Goal: Task Accomplishment & Management: Use online tool/utility

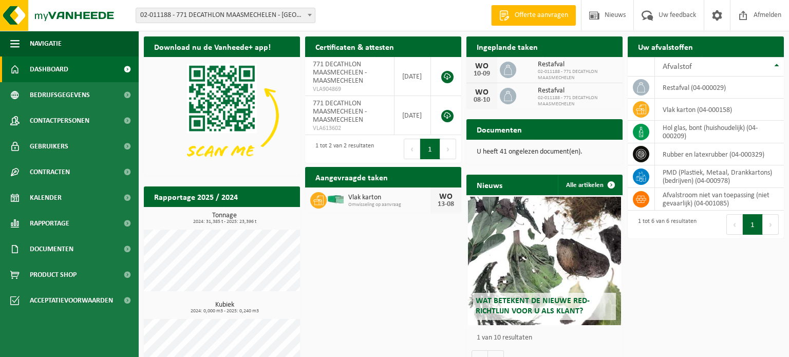
click at [241, 18] on span "02-011188 - 771 DECATHLON MAASMECHELEN - [GEOGRAPHIC_DATA]" at bounding box center [225, 15] width 179 height 14
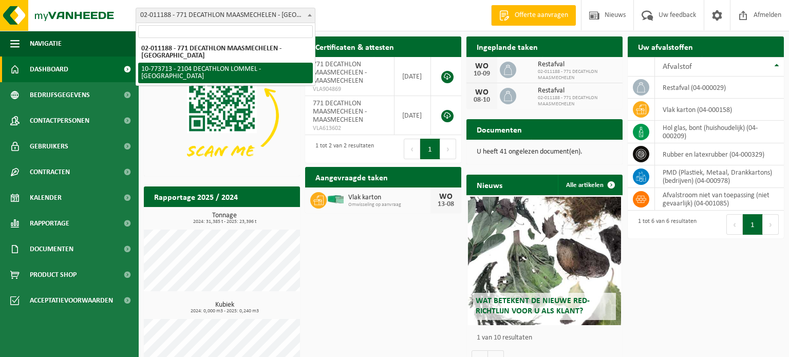
select select "24282"
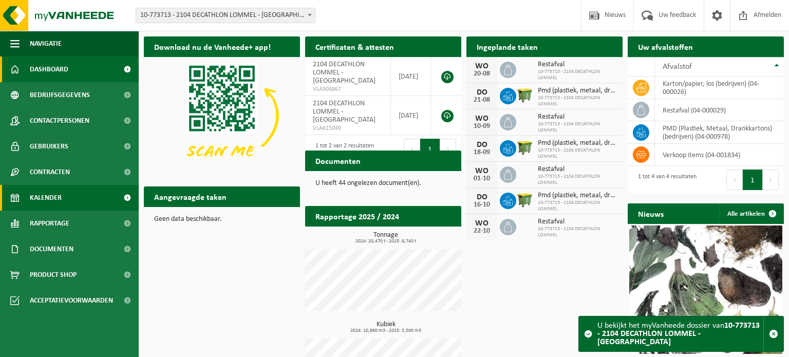
click at [75, 193] on link "Kalender" at bounding box center [69, 198] width 139 height 26
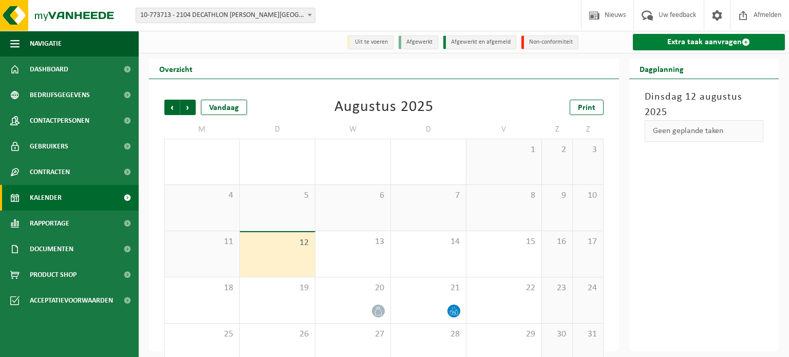
click at [672, 39] on link "Extra taak aanvragen" at bounding box center [709, 42] width 153 height 16
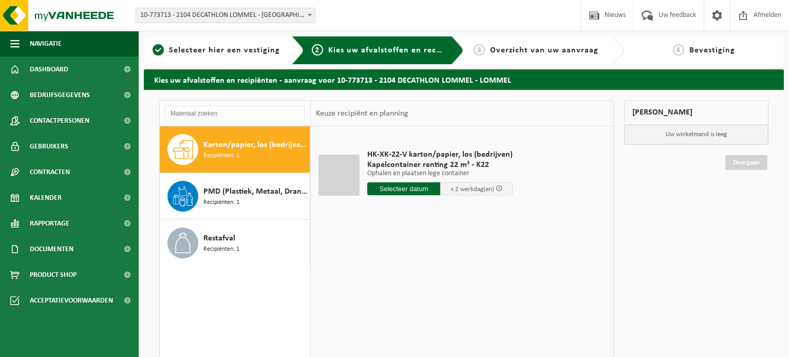
click at [424, 184] on input "text" at bounding box center [403, 188] width 73 height 13
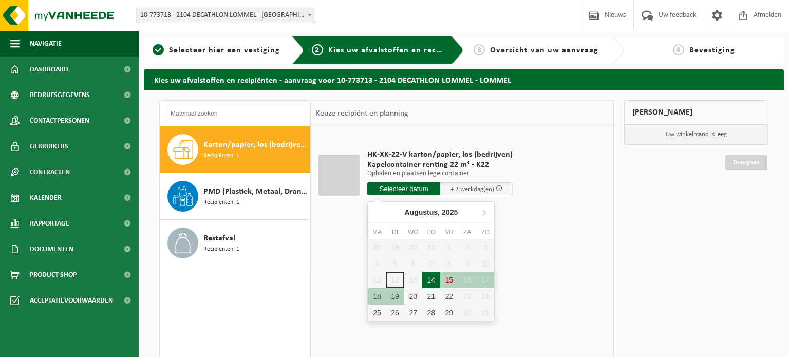
click at [429, 279] on div "14" at bounding box center [431, 280] width 18 height 16
type input "Van 2025-08-14"
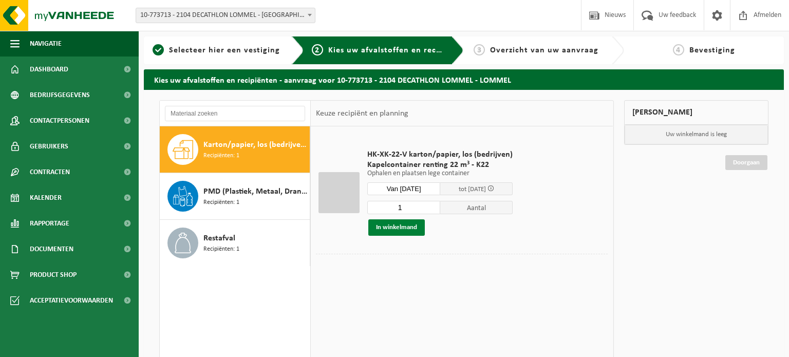
click at [398, 232] on button "In winkelmand" at bounding box center [396, 227] width 57 height 16
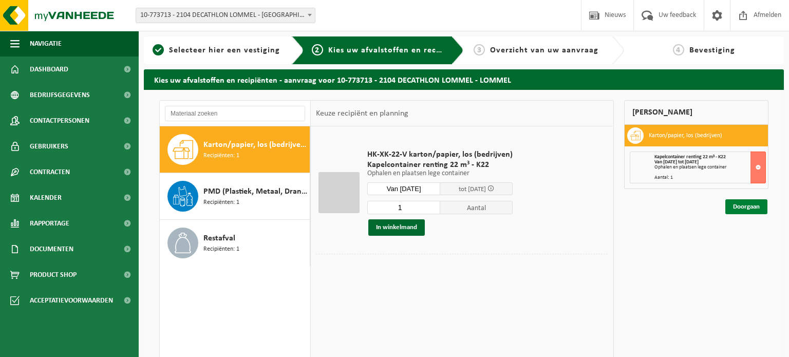
click at [737, 209] on link "Doorgaan" at bounding box center [746, 206] width 42 height 15
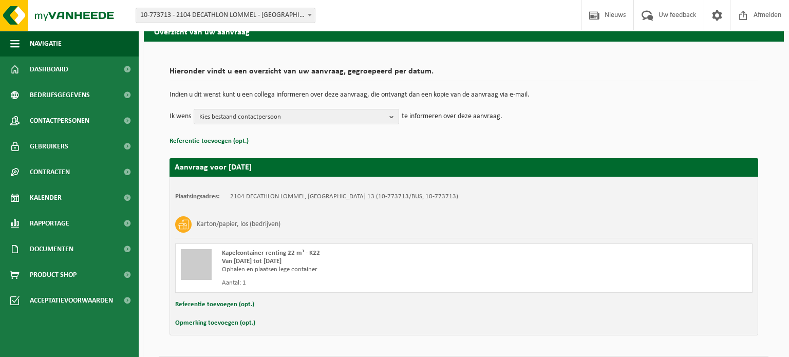
scroll to position [78, 0]
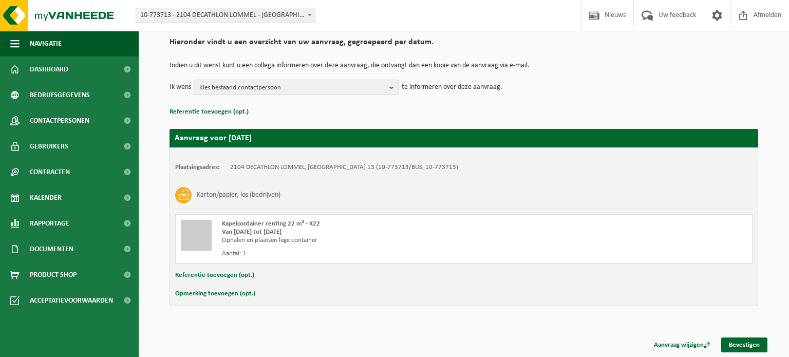
click at [376, 85] on span "Kies bestaand contactpersoon" at bounding box center [292, 87] width 186 height 15
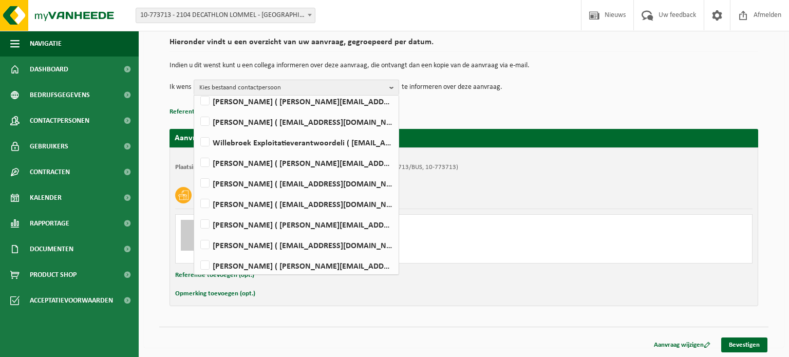
scroll to position [145, 0]
click at [344, 162] on label "Kathleen Gerinckx ( kathleen.gerinckx@decathlon.com )" at bounding box center [295, 163] width 195 height 15
click at [197, 151] on input "Kathleen Gerinckx ( kathleen.gerinckx@decathlon.com )" at bounding box center [196, 151] width 1 height 1
checkbox input "true"
click at [756, 348] on link "Bevestigen" at bounding box center [744, 345] width 46 height 15
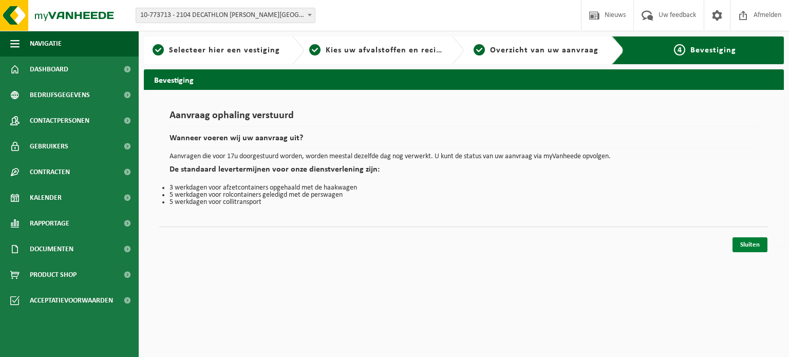
click at [744, 240] on link "Sluiten" at bounding box center [750, 244] width 35 height 15
